Goal: Task Accomplishment & Management: Use online tool/utility

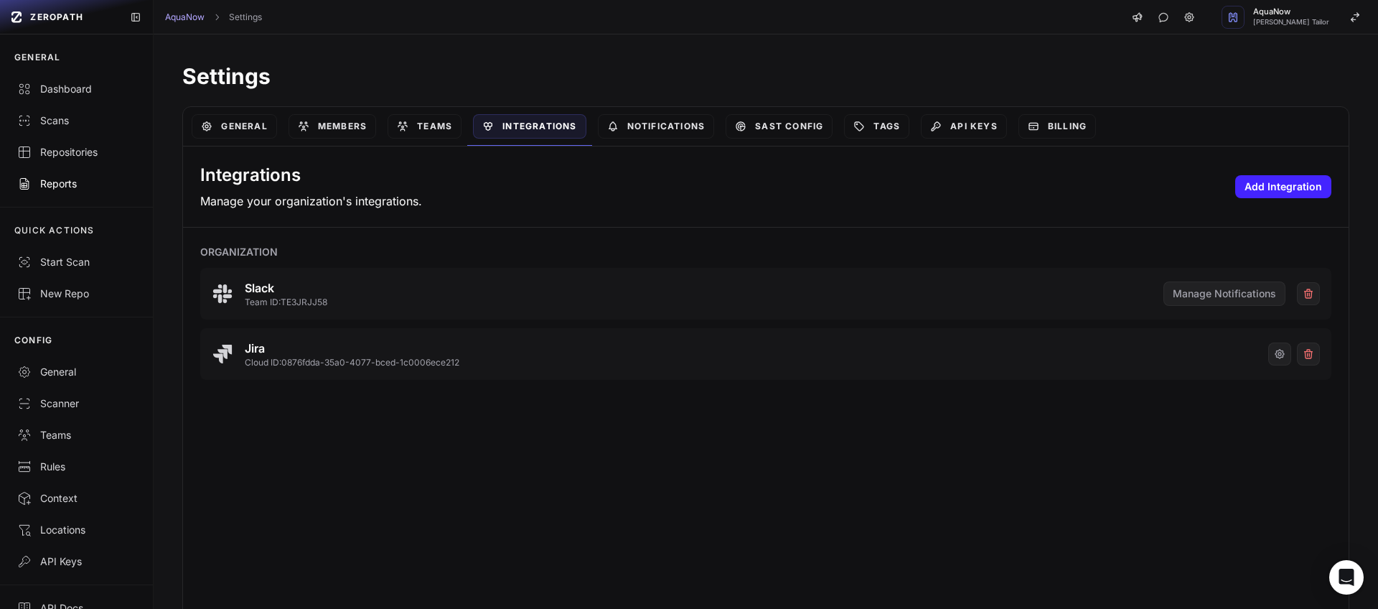
click at [57, 197] on link "Reports" at bounding box center [76, 184] width 153 height 32
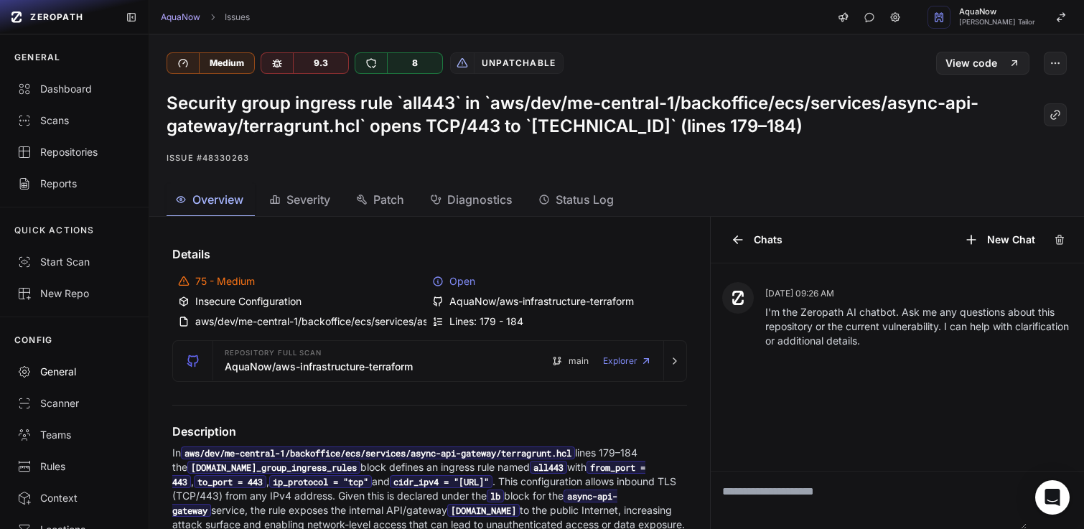
click at [77, 378] on div "General" at bounding box center [74, 372] width 114 height 14
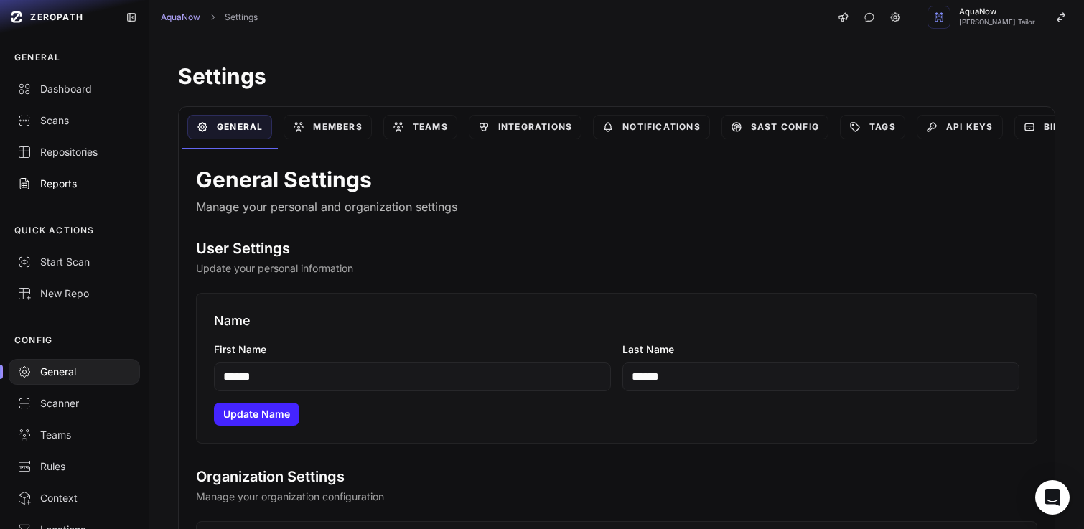
click at [70, 196] on link "Reports" at bounding box center [74, 184] width 149 height 32
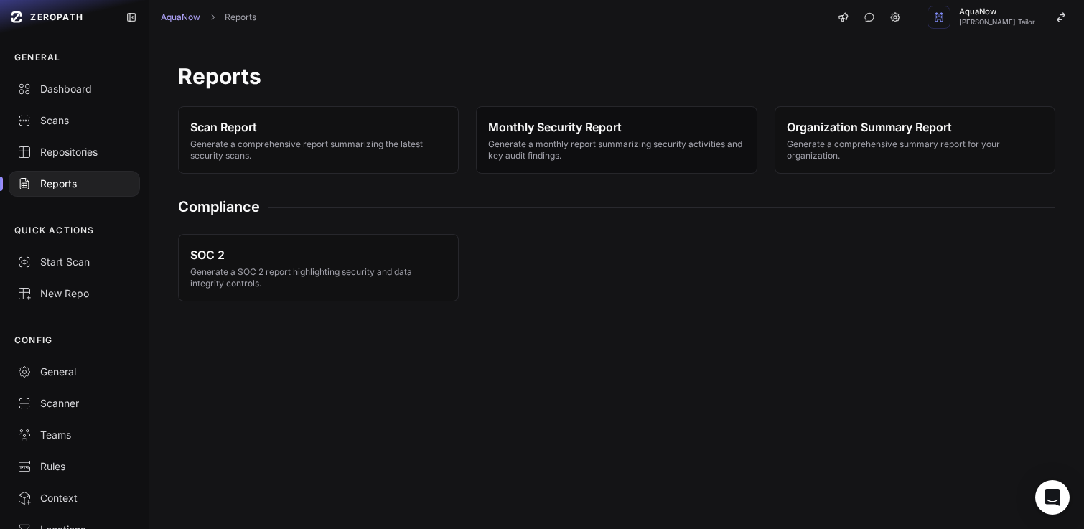
click at [633, 166] on button "Monthly Security Report Generate a monthly report summarizing security activiti…" at bounding box center [616, 139] width 281 height 67
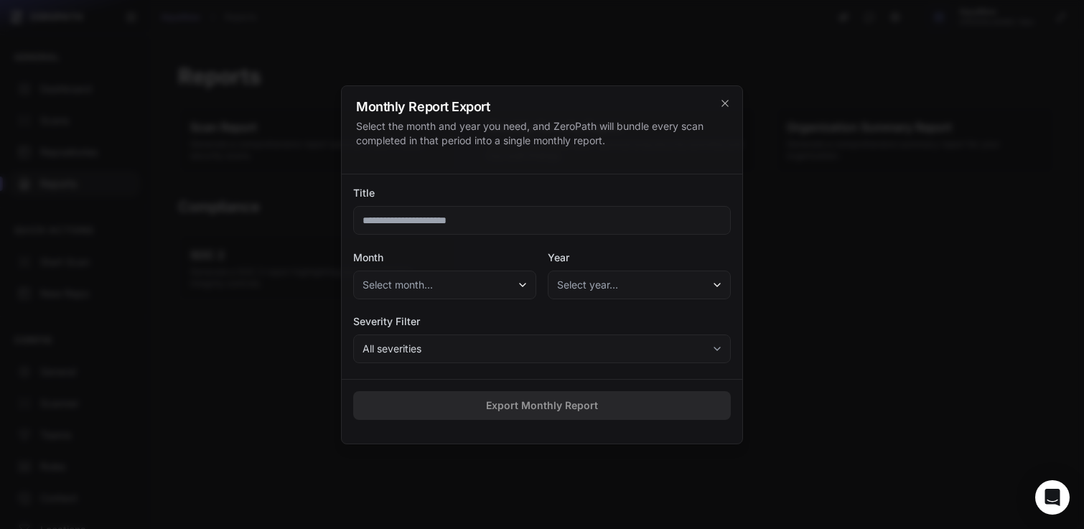
click at [454, 340] on button "All severities" at bounding box center [542, 349] width 378 height 29
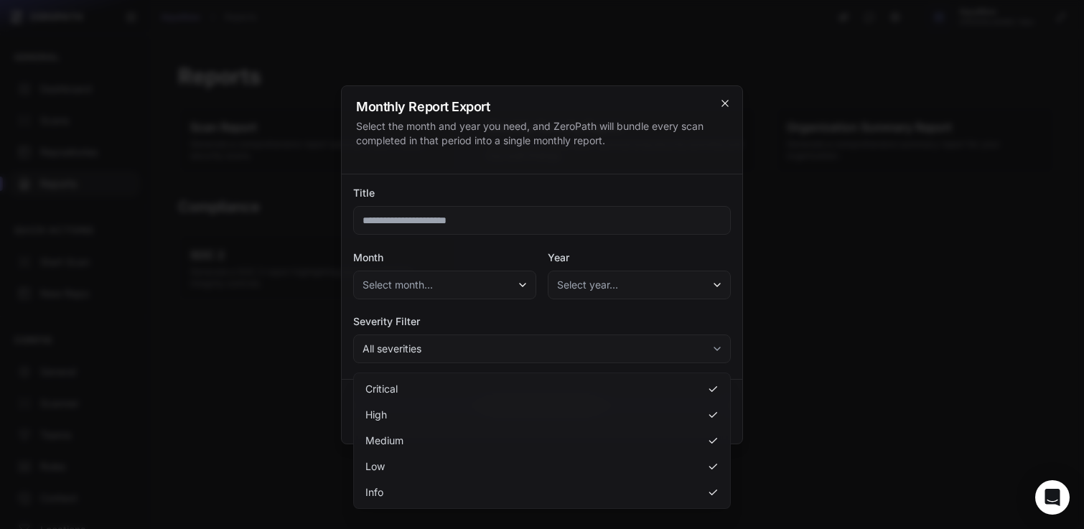
click at [727, 103] on icon "cross 2," at bounding box center [724, 103] width 11 height 11
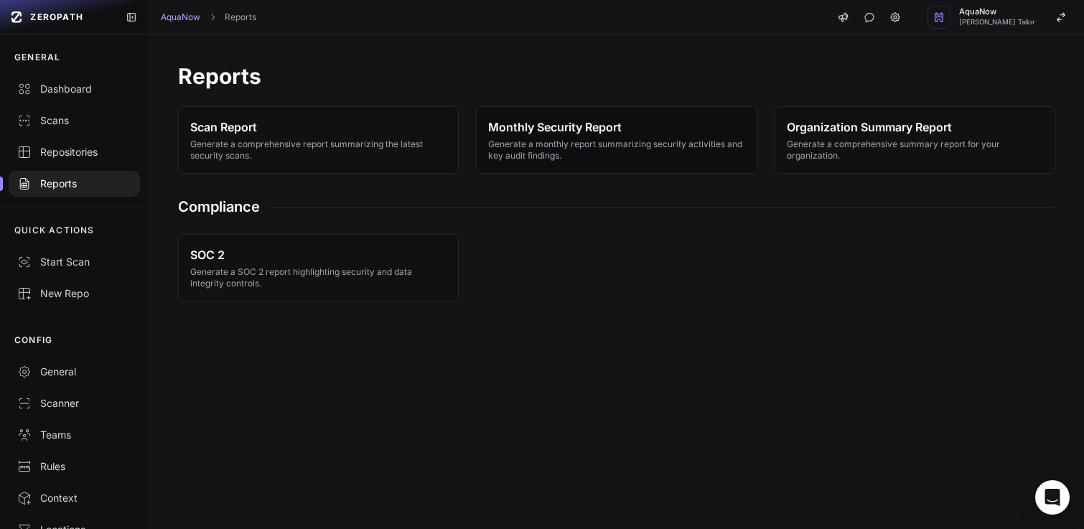
click at [566, 148] on span "Generate a monthly report summarizing security activities and key audit finding…" at bounding box center [616, 150] width 256 height 23
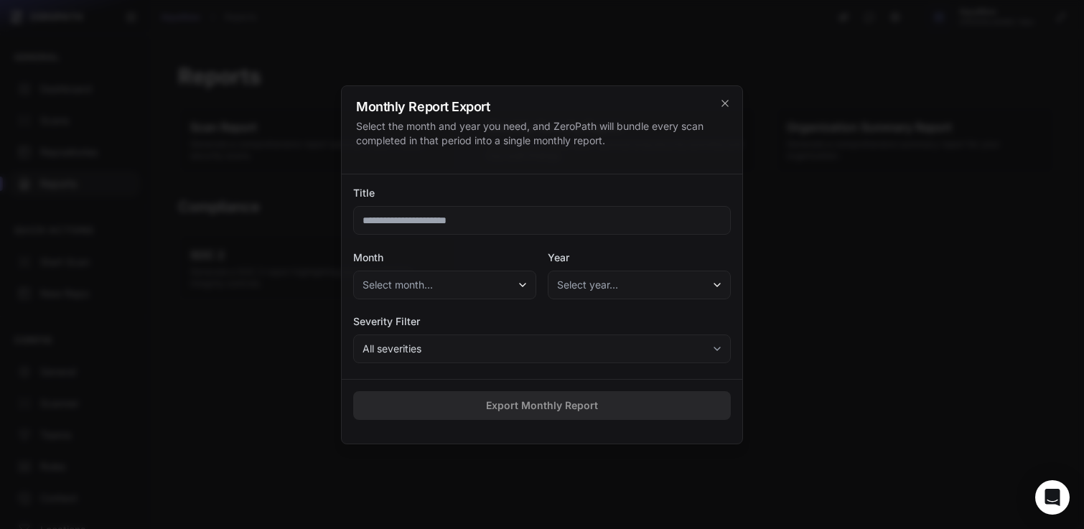
click at [470, 220] on input "Title" at bounding box center [542, 220] width 378 height 29
type input "**********"
click at [482, 279] on button "Select month..." at bounding box center [444, 285] width 183 height 29
click at [572, 283] on span "Select year…" at bounding box center [587, 285] width 61 height 14
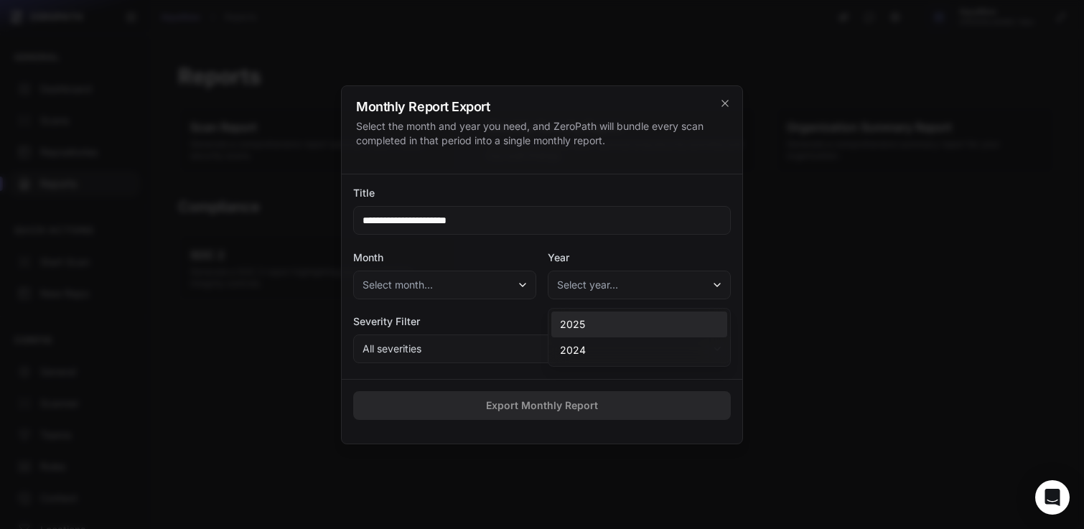
click at [585, 324] on div "2025" at bounding box center [639, 325] width 176 height 26
click at [480, 286] on button "Select month..." at bounding box center [444, 285] width 183 height 29
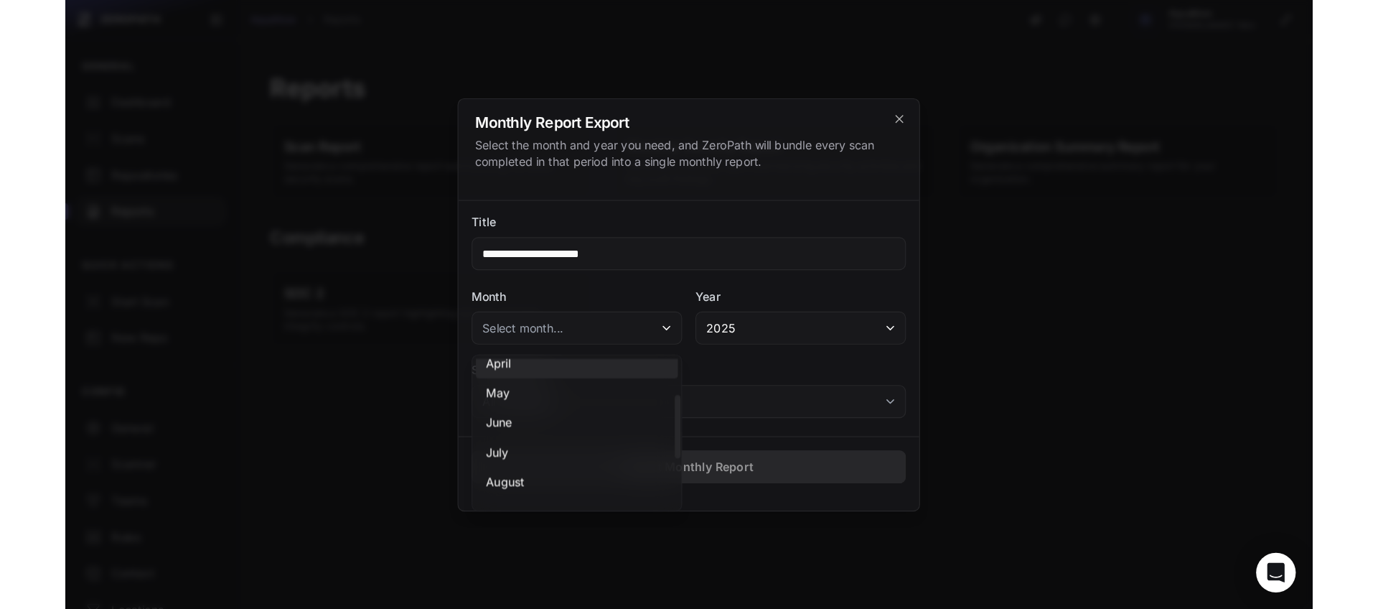
scroll to position [168, 0]
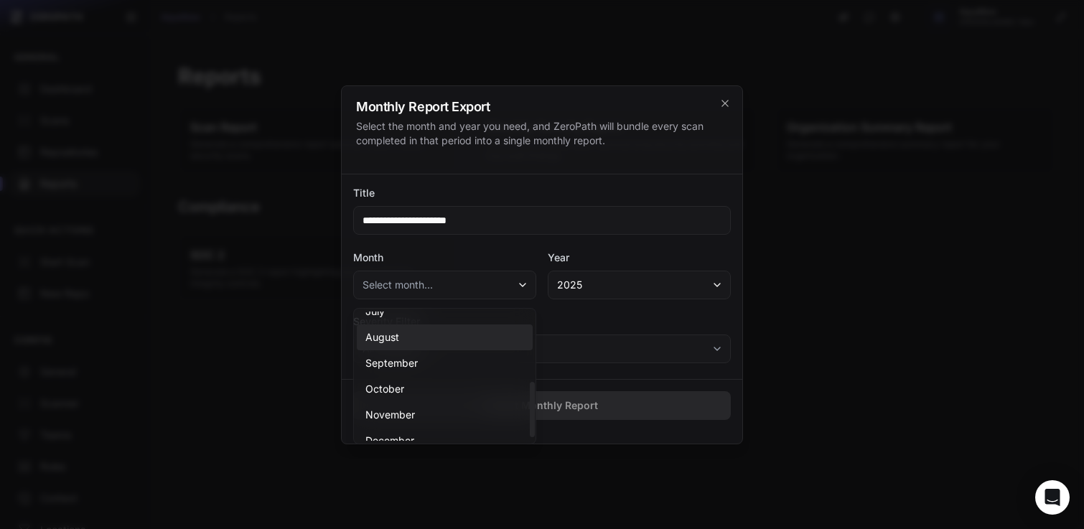
click at [434, 342] on div "August" at bounding box center [445, 338] width 176 height 26
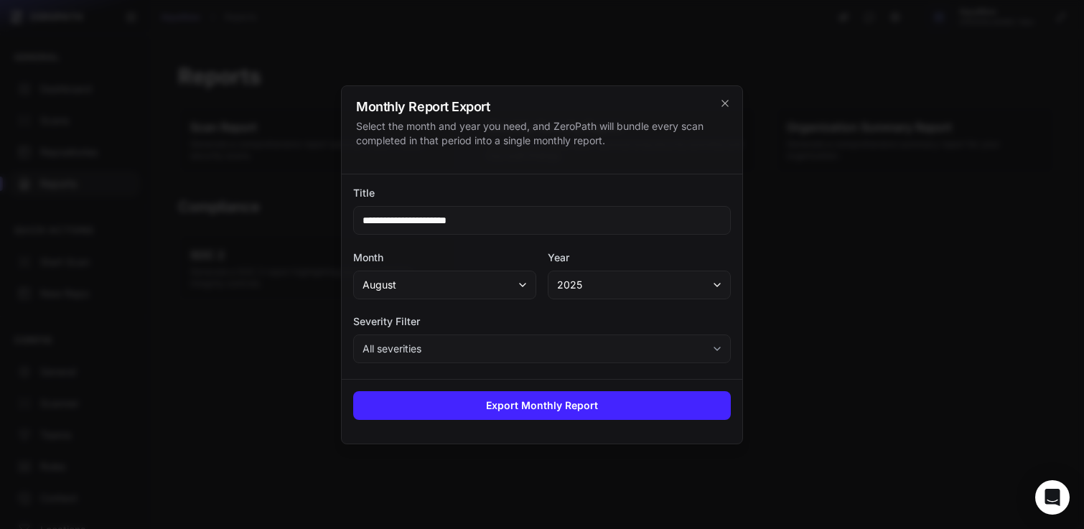
click at [433, 347] on button "All severities" at bounding box center [542, 349] width 378 height 29
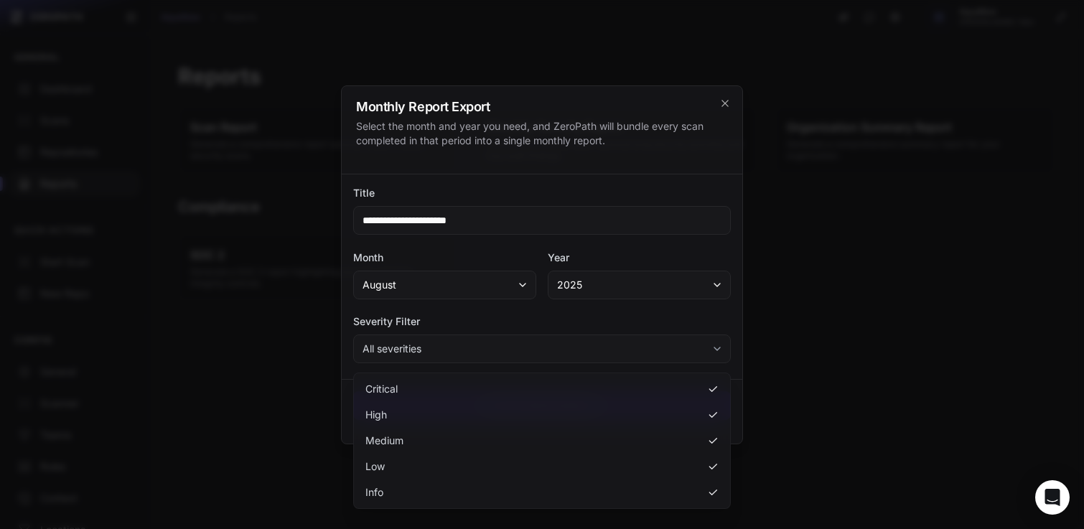
click at [433, 347] on button "All severities" at bounding box center [542, 349] width 378 height 29
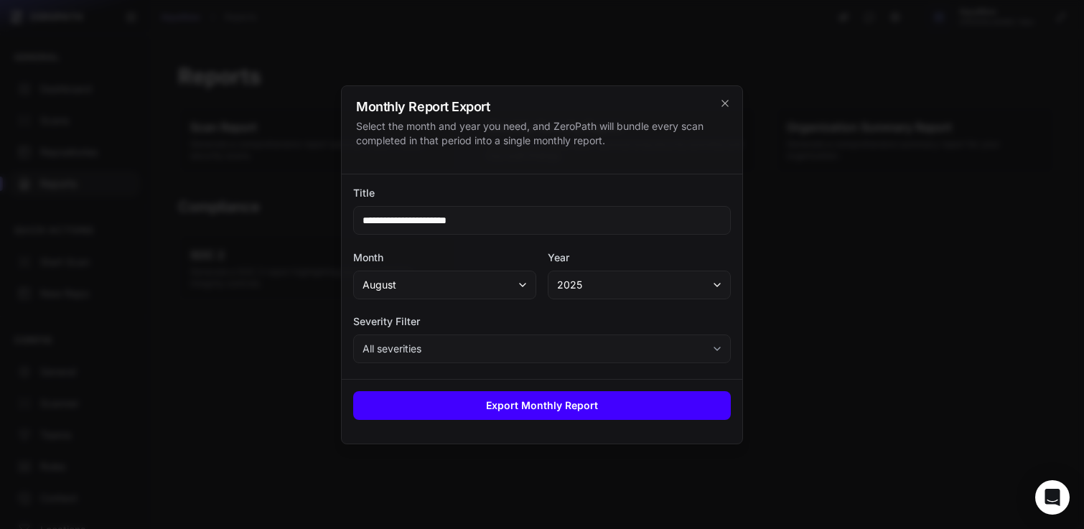
click at [513, 402] on button "Export Monthly Report" at bounding box center [542, 405] width 378 height 29
